Goal: Find specific page/section: Find specific page/section

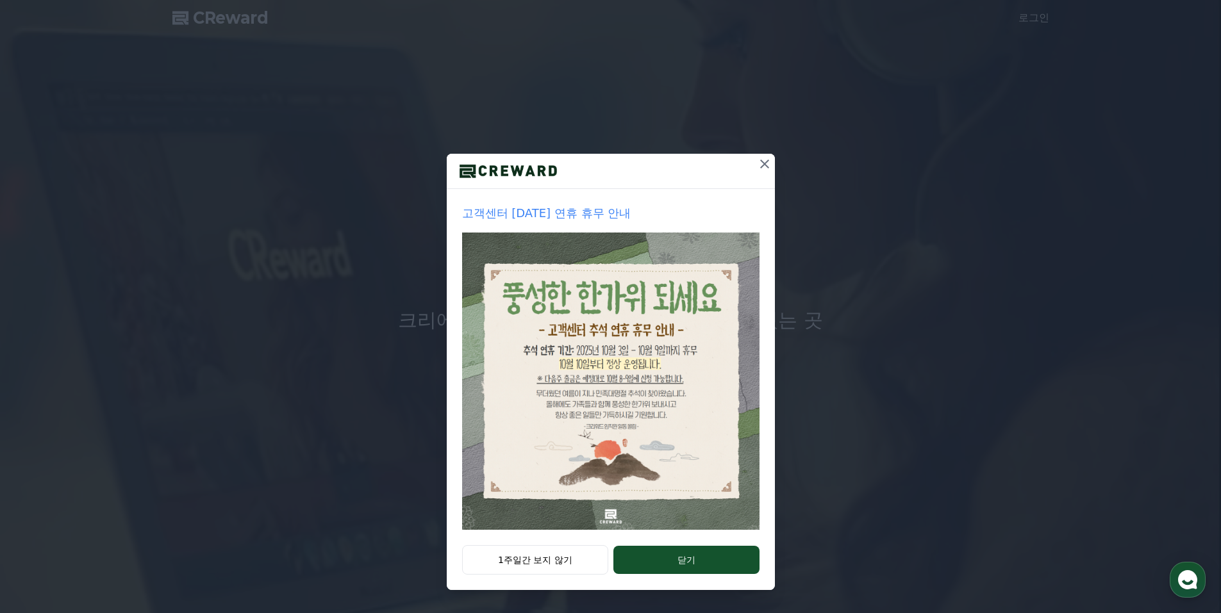
click at [763, 165] on icon at bounding box center [764, 164] width 9 height 9
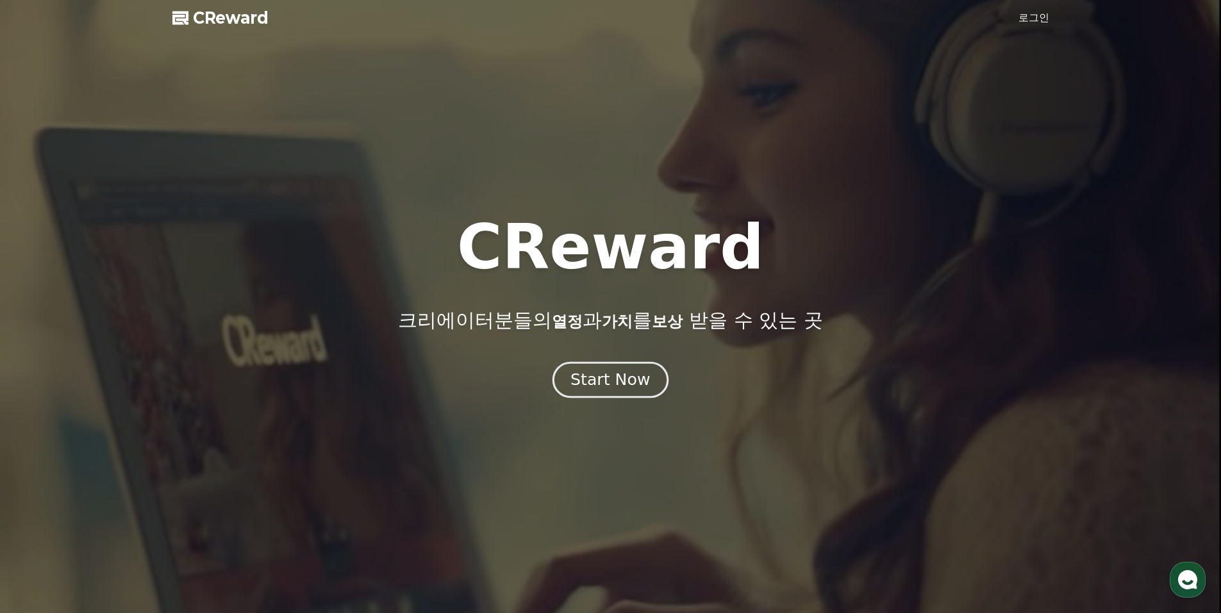
click at [599, 376] on div "Start Now" at bounding box center [609, 380] width 79 height 22
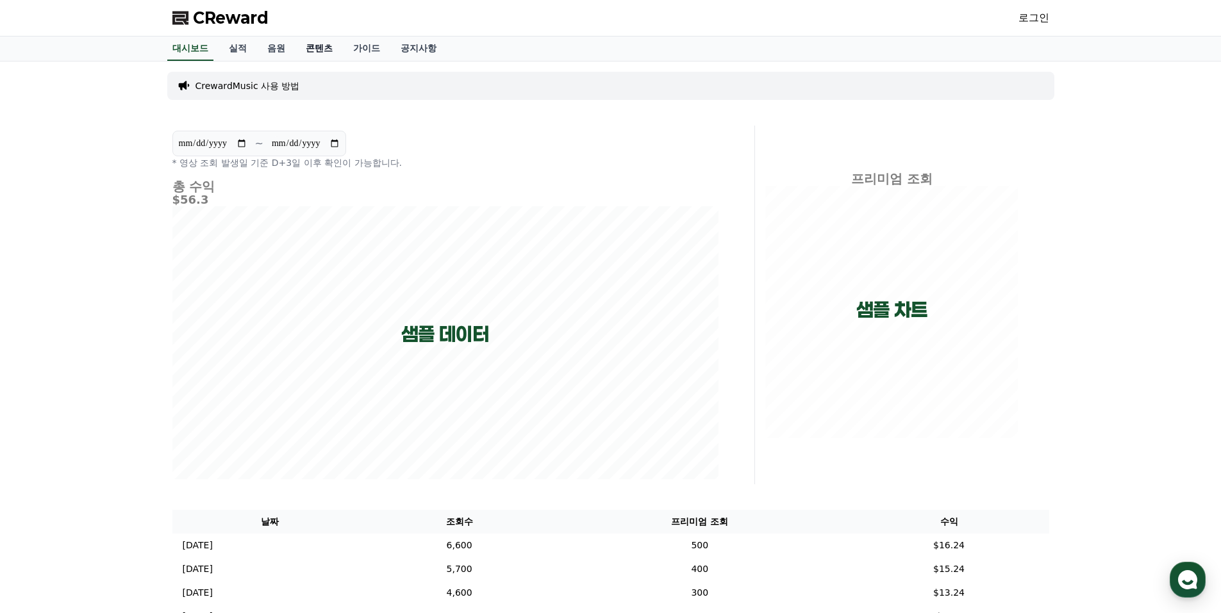
click at [323, 50] on link "콘텐츠" at bounding box center [318, 49] width 47 height 24
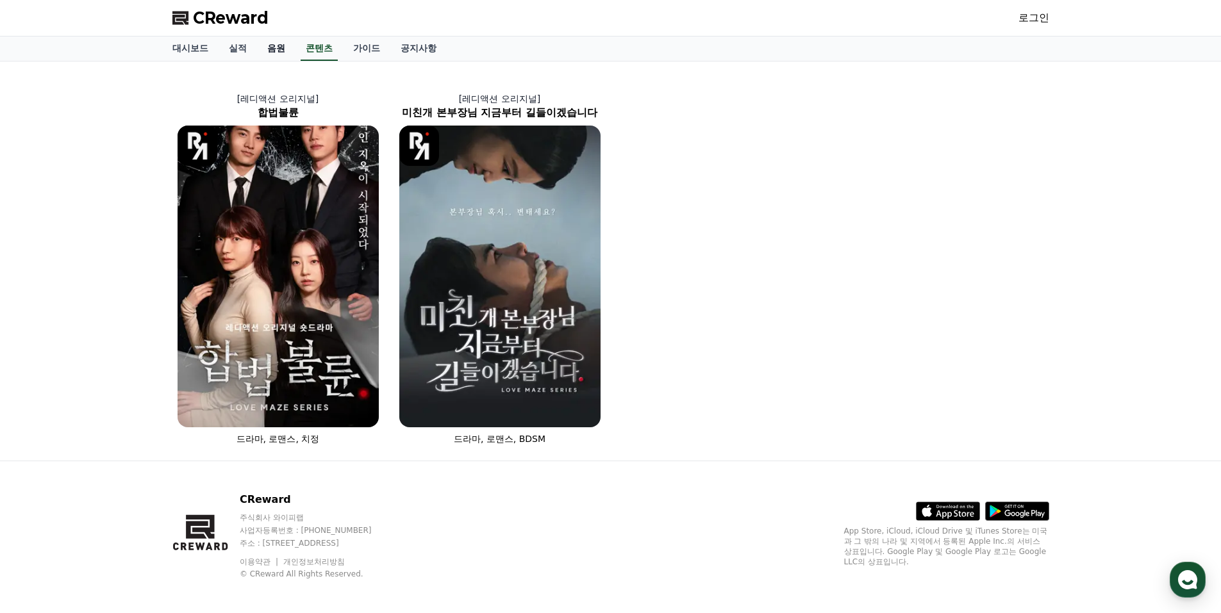
click at [269, 50] on link "음원" at bounding box center [276, 49] width 38 height 24
